Goal: Task Accomplishment & Management: Complete application form

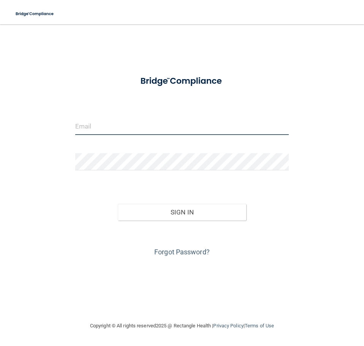
type input "[EMAIL_ADDRESS][DOMAIN_NAME]"
click at [221, 43] on div "kass_wagner77@hotmail.com Invalid email/password. You don't have permission to …" at bounding box center [182, 173] width 334 height 282
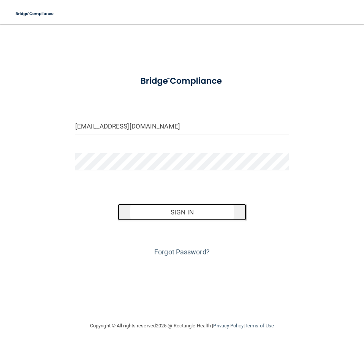
click at [179, 216] on button "Sign In" at bounding box center [182, 212] width 128 height 17
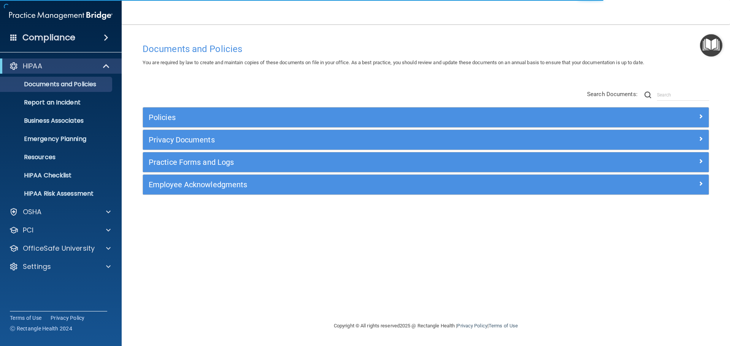
click at [196, 258] on div "Documents and Policies You are required by law to create and maintain copies of…" at bounding box center [426, 181] width 578 height 282
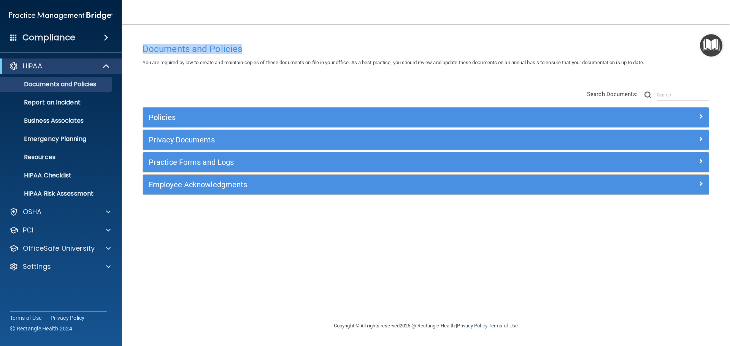
drag, startPoint x: 136, startPoint y: 48, endPoint x: 270, endPoint y: 46, distance: 133.9
click at [270, 46] on main "Documents and Policies You are required by law to create and maintain copies of…" at bounding box center [426, 185] width 608 height 322
click at [285, 26] on main "Documents and Policies You are required by law to create and maintain copies of…" at bounding box center [426, 185] width 608 height 322
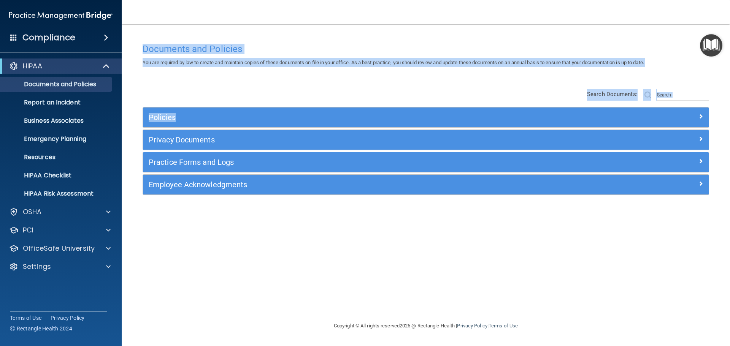
drag, startPoint x: 130, startPoint y: 32, endPoint x: 670, endPoint y: 70, distance: 540.5
click at [364, 70] on main "Documents and Policies You are required by law to create and maintain copies of…" at bounding box center [426, 185] width 608 height 322
click at [364, 62] on div "You are required by law to create and maintain copies of these documents on fil…" at bounding box center [426, 62] width 578 height 9
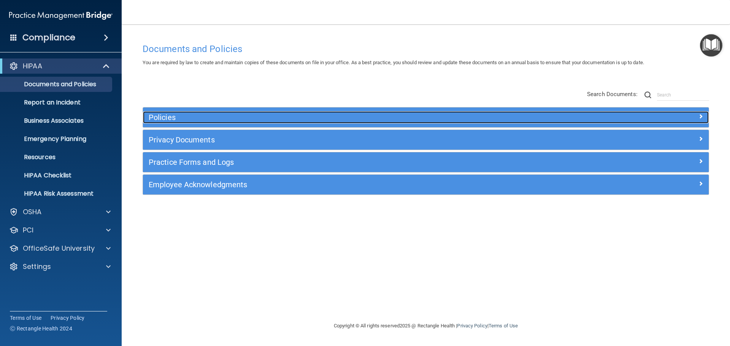
click at [248, 121] on h5 "Policies" at bounding box center [355, 117] width 413 height 8
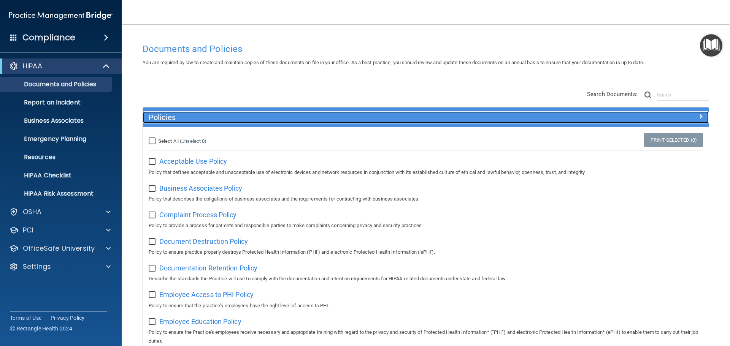
click at [243, 119] on h5 "Policies" at bounding box center [355, 117] width 413 height 8
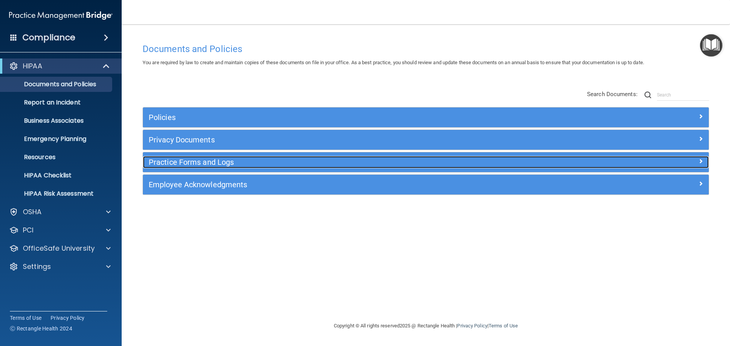
click at [233, 160] on h5 "Practice Forms and Logs" at bounding box center [355, 162] width 413 height 8
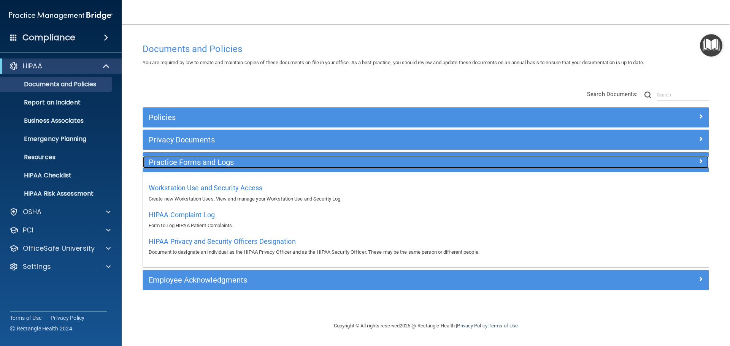
click at [234, 160] on h5 "Practice Forms and Logs" at bounding box center [355, 162] width 413 height 8
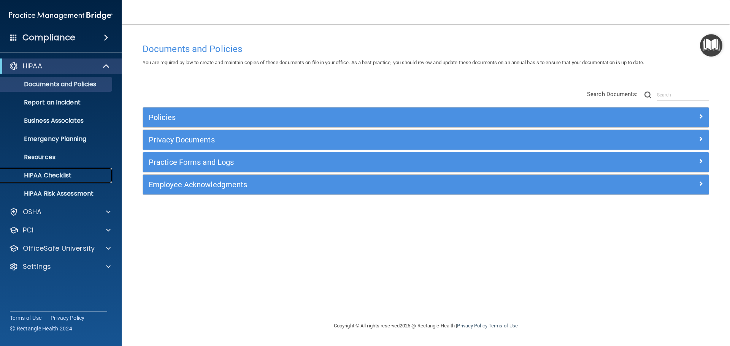
click at [62, 175] on p "HIPAA Checklist" at bounding box center [57, 176] width 104 height 8
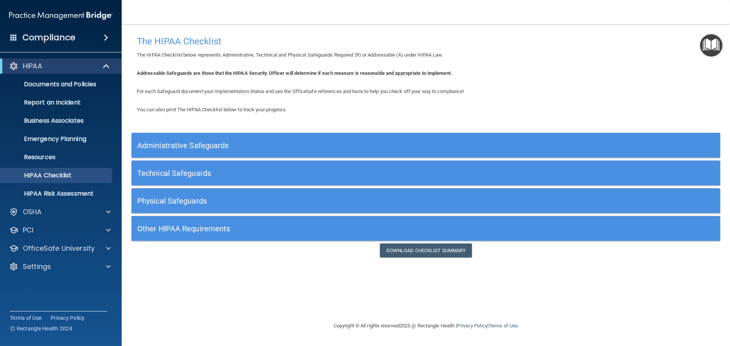
click at [267, 139] on div "Administrative Safeguards" at bounding box center [352, 145] width 441 height 17
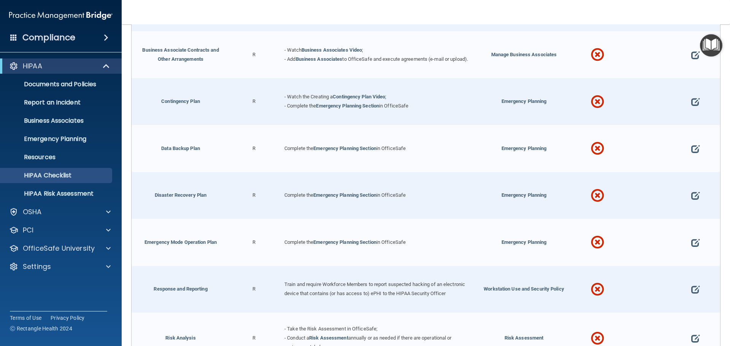
scroll to position [127, 0]
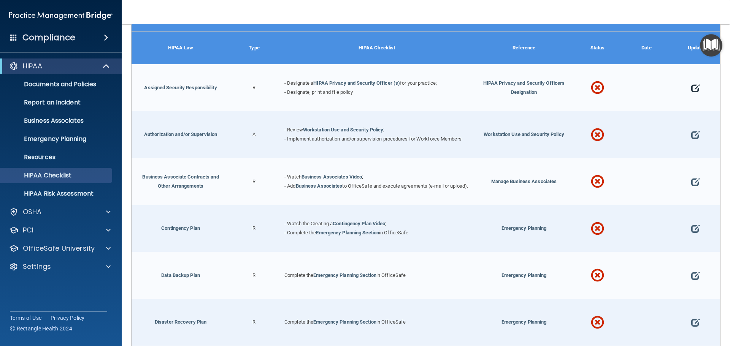
click at [364, 88] on span at bounding box center [695, 88] width 8 height 24
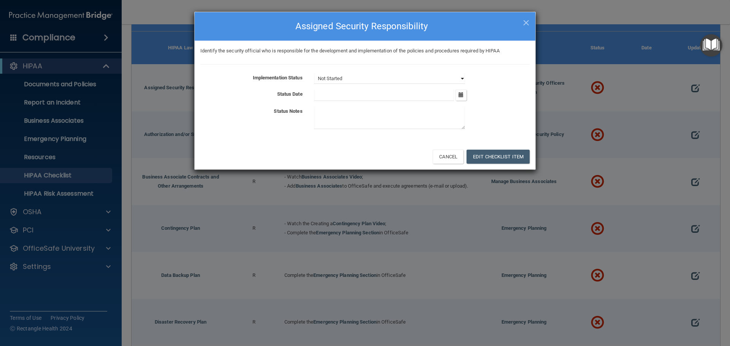
click at [364, 78] on select "Not Started In Progress Completed" at bounding box center [389, 78] width 151 height 11
click at [314, 73] on select "Not Started In Progress Completed" at bounding box center [389, 78] width 151 height 11
click at [364, 89] on div "Implementation Status Not Started In Progress Completed Status Date October 202…" at bounding box center [364, 102] width 329 height 59
click at [364, 92] on input "text" at bounding box center [384, 95] width 140 height 11
click at [364, 154] on button "Cancel" at bounding box center [448, 157] width 31 height 14
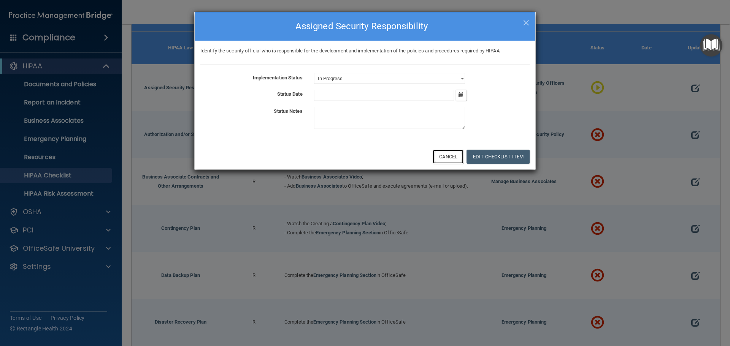
select select "not_started"
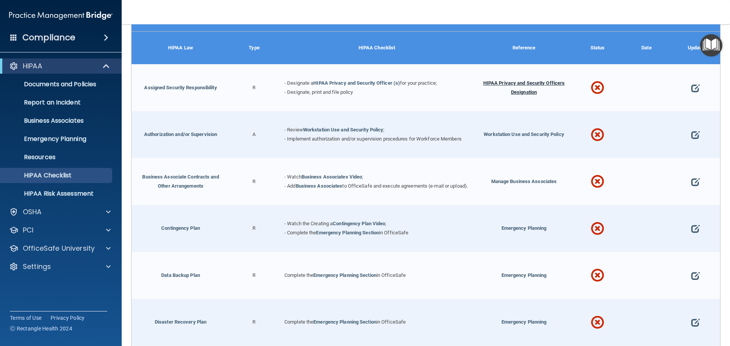
click at [364, 85] on span "HIPAA Privacy and Security Officers Designation" at bounding box center [524, 87] width 82 height 15
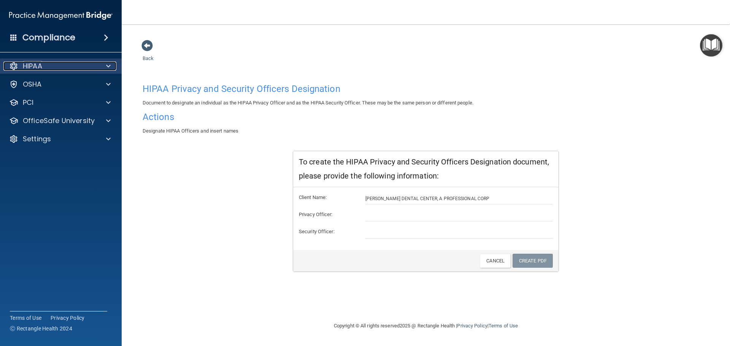
click at [90, 67] on div "HIPAA" at bounding box center [50, 66] width 94 height 9
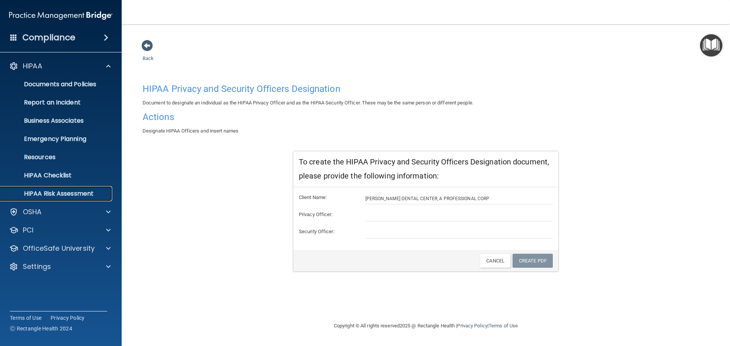
click at [68, 194] on p "HIPAA Risk Assessment" at bounding box center [57, 194] width 104 height 8
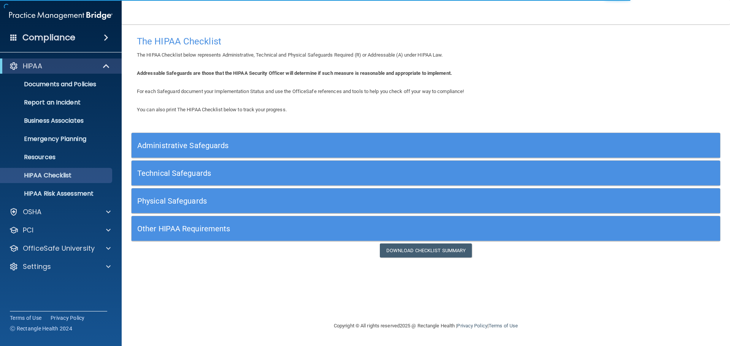
click at [405, 153] on div "Administrative Safeguards" at bounding box center [352, 145] width 441 height 17
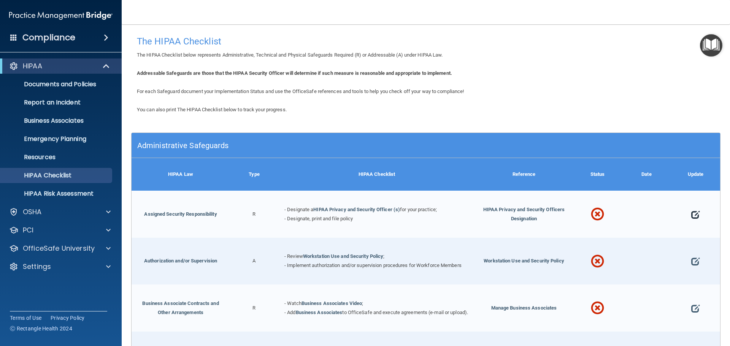
click at [691, 214] on span at bounding box center [695, 215] width 8 height 24
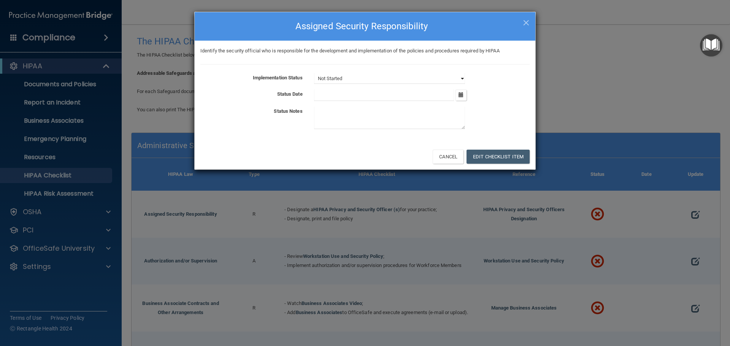
click at [385, 79] on select "Not Started In Progress Completed" at bounding box center [389, 78] width 151 height 11
click at [504, 95] on div "October 2025 Mon Tue Wed Thu Fri Sat Sun 29 30 01 02 03 04 05 06 07 08 09 10 11…" at bounding box center [421, 95] width 227 height 11
click at [514, 156] on button "Edit Checklist Item" at bounding box center [498, 157] width 63 height 14
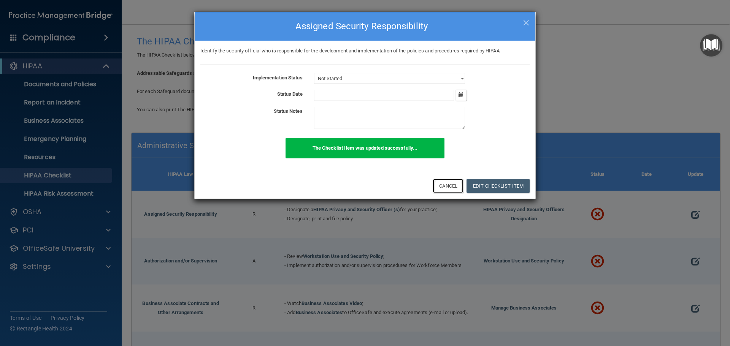
click at [452, 186] on button "Cancel" at bounding box center [448, 186] width 31 height 14
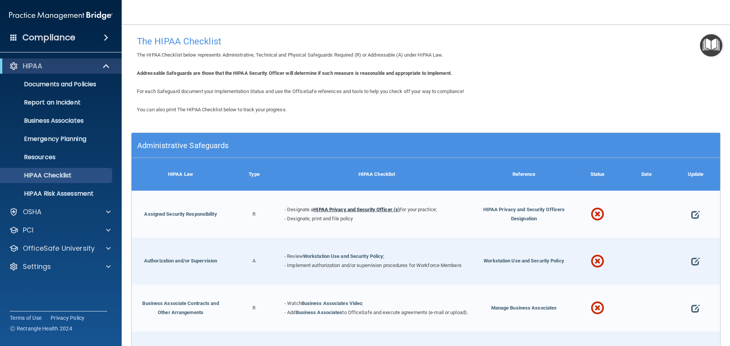
click at [359, 209] on link "HIPAA Privacy and Security Officer (s)" at bounding box center [356, 210] width 87 height 6
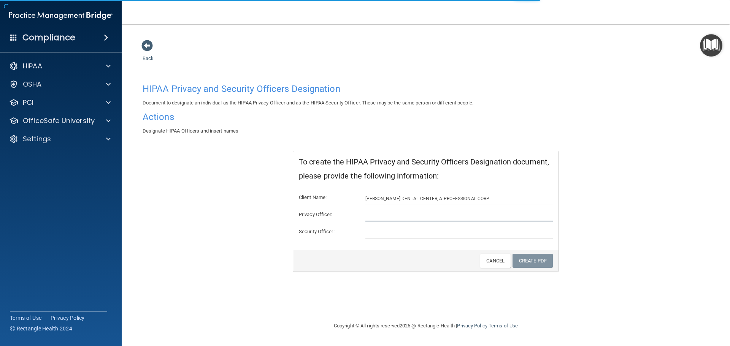
click at [393, 212] on input "text" at bounding box center [459, 215] width 188 height 11
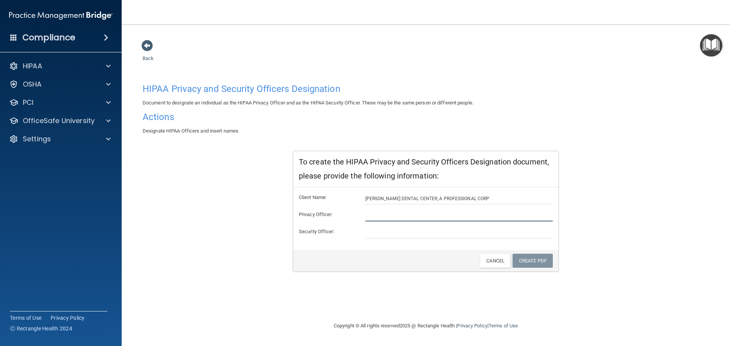
click at [404, 216] on input "text" at bounding box center [459, 215] width 188 height 11
type input "Crystal Hauff"
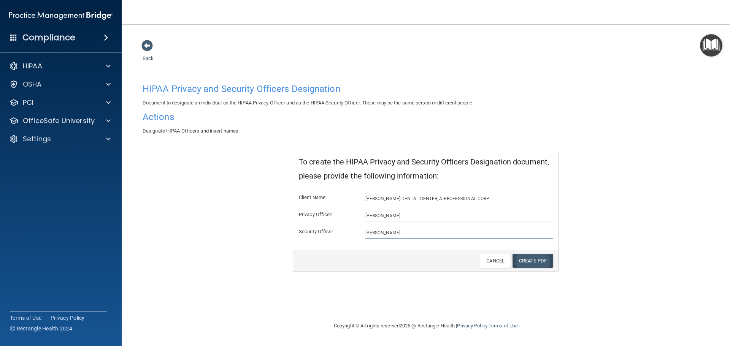
type input "[PERSON_NAME]"
click at [532, 262] on link "Create PDF" at bounding box center [533, 261] width 40 height 14
click at [538, 260] on link "Create PDF" at bounding box center [533, 261] width 40 height 14
click at [207, 42] on div "Back HIPAA Privacy and Security Officers Designation Document to designate an i…" at bounding box center [426, 181] width 578 height 282
click at [147, 42] on span at bounding box center [146, 45] width 11 height 11
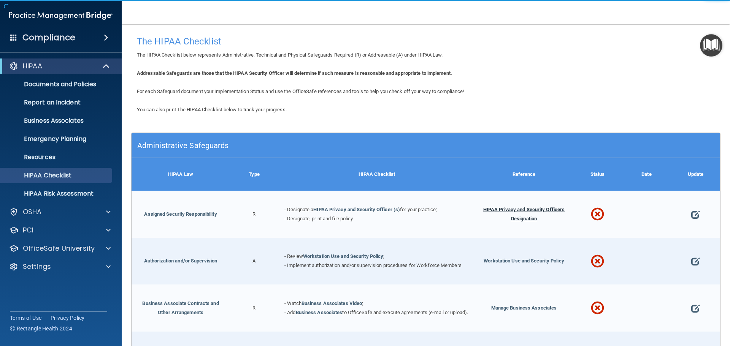
click at [538, 208] on span "HIPAA Privacy and Security Officers Designation" at bounding box center [524, 214] width 82 height 15
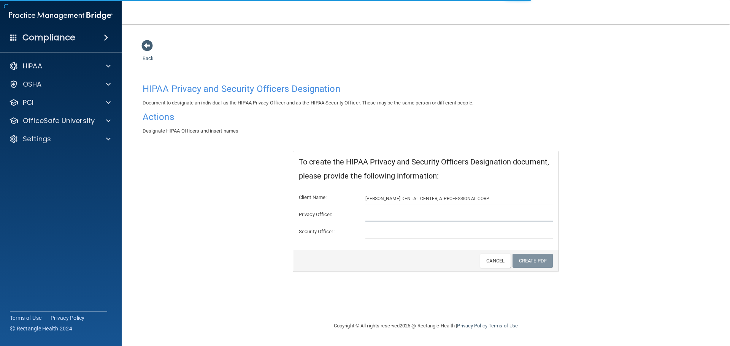
click at [406, 218] on input "text" at bounding box center [459, 215] width 188 height 11
type input "Crystal Hauff"
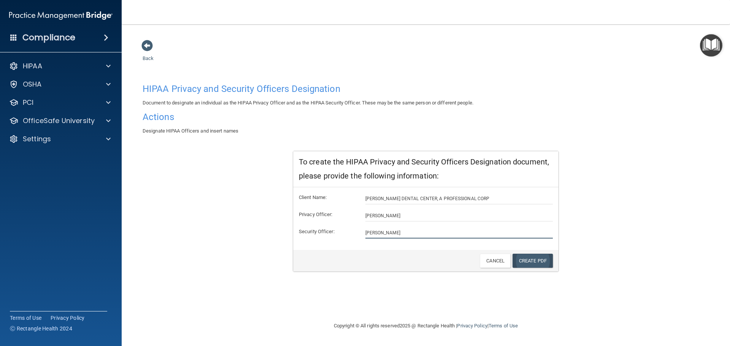
type input "[PERSON_NAME]"
click at [528, 258] on link "Create PDF" at bounding box center [533, 261] width 40 height 14
click at [148, 46] on span at bounding box center [146, 45] width 11 height 11
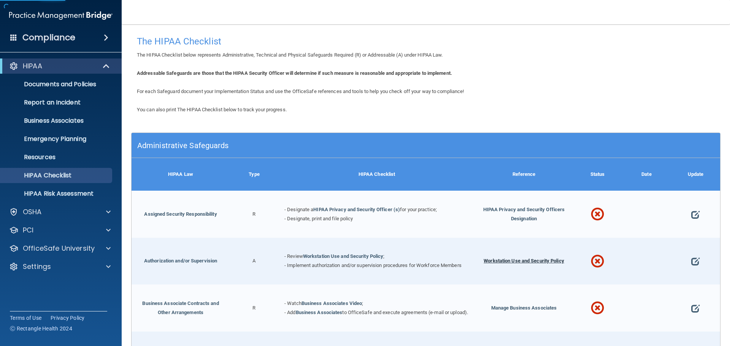
click at [549, 260] on span "Workstation Use and Security Policy" at bounding box center [524, 261] width 81 height 6
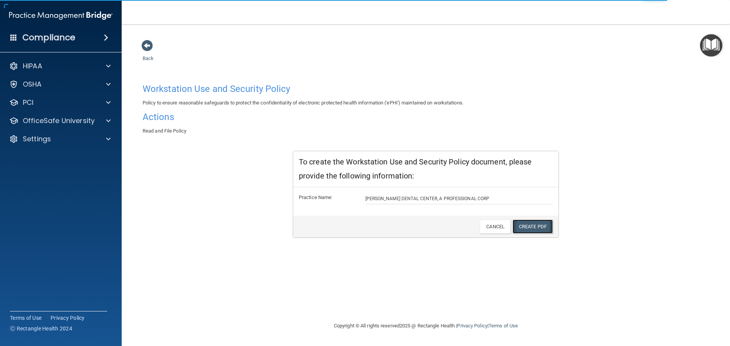
click at [540, 227] on link "Create PDF" at bounding box center [533, 227] width 40 height 14
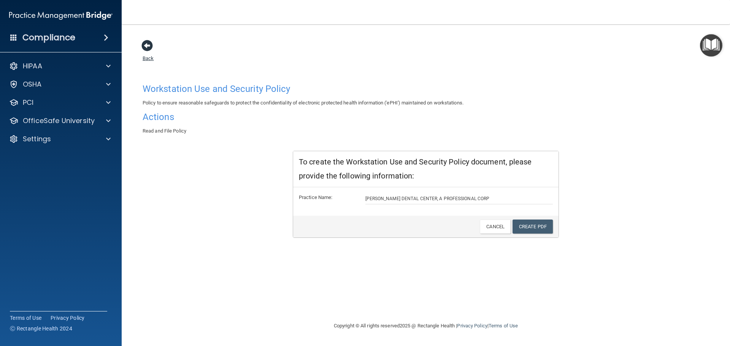
click at [148, 45] on span at bounding box center [146, 45] width 11 height 11
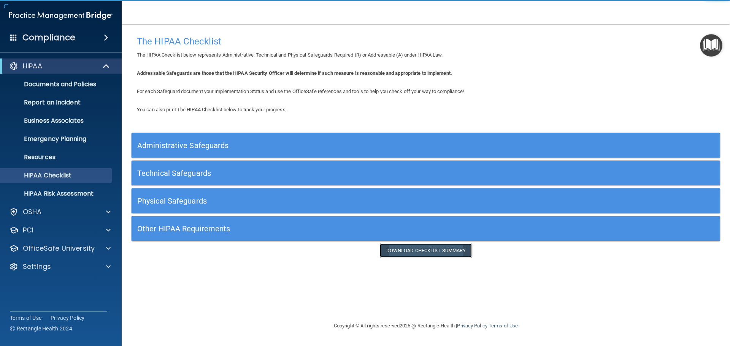
click at [426, 252] on link "Download Checklist Summary" at bounding box center [426, 251] width 92 height 14
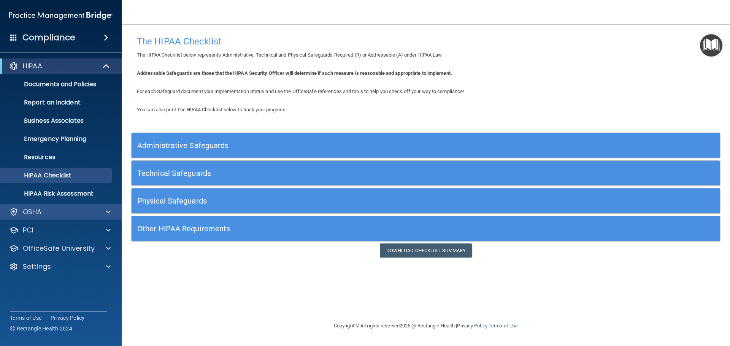
click at [84, 217] on div "OSHA" at bounding box center [61, 212] width 122 height 15
click at [91, 216] on div "OSHA" at bounding box center [50, 212] width 94 height 9
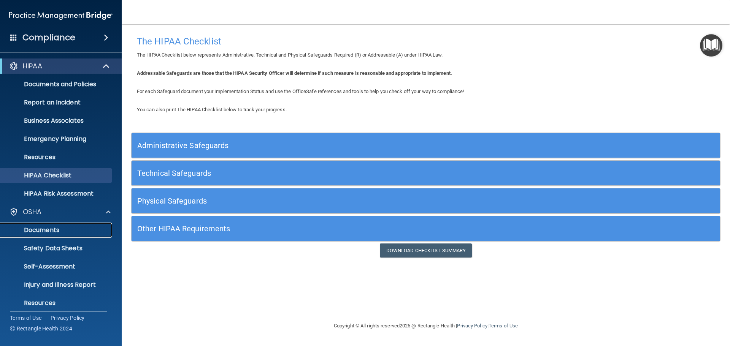
click at [76, 233] on p "Documents" at bounding box center [57, 231] width 104 height 8
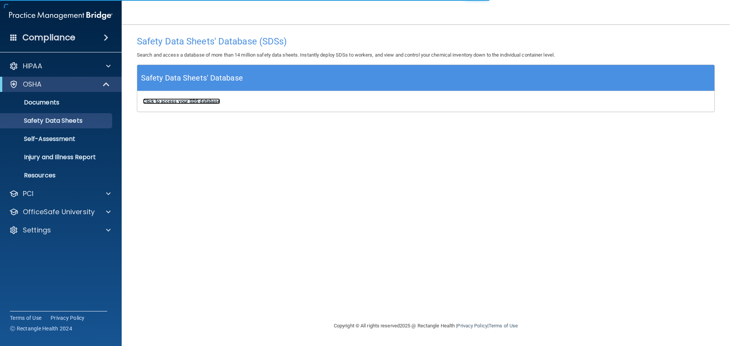
click at [204, 102] on b "Click to access your SDS database" at bounding box center [181, 101] width 77 height 6
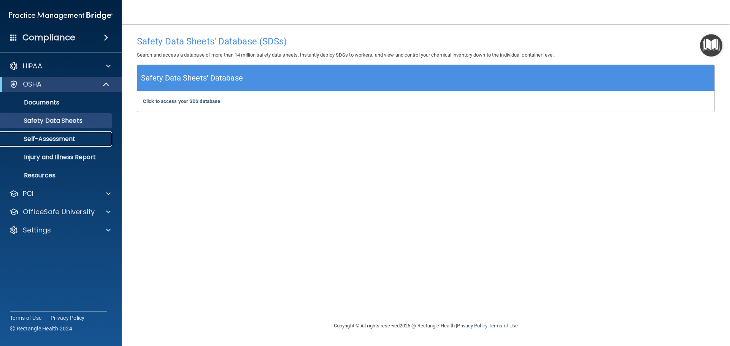
click at [75, 144] on link "Self-Assessment" at bounding box center [52, 139] width 120 height 15
